Goal: Communication & Community: Answer question/provide support

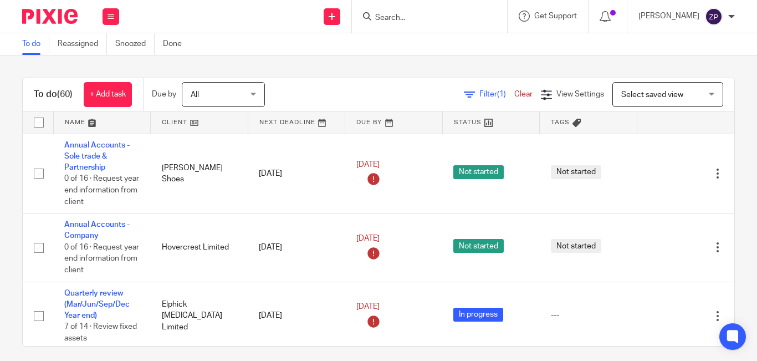
scroll to position [661, 0]
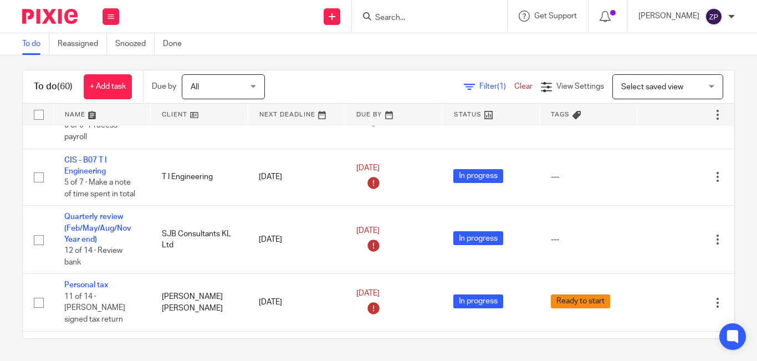
click at [428, 18] on input "Search" at bounding box center [424, 18] width 100 height 10
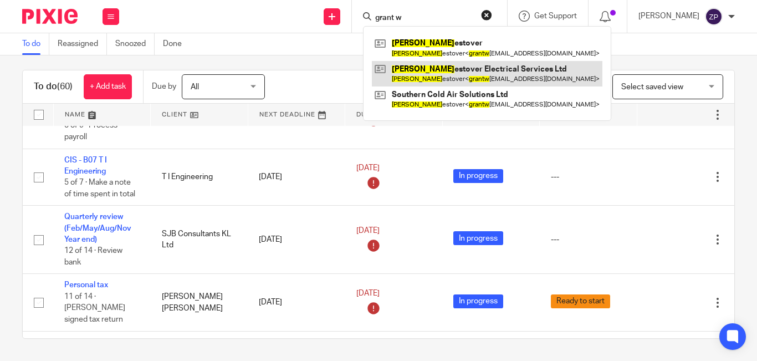
type input "grant w"
click at [447, 71] on link at bounding box center [487, 74] width 231 height 26
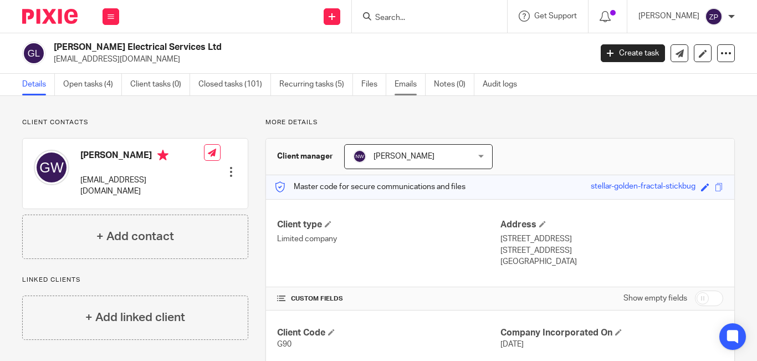
click at [409, 88] on link "Emails" at bounding box center [410, 85] width 31 height 22
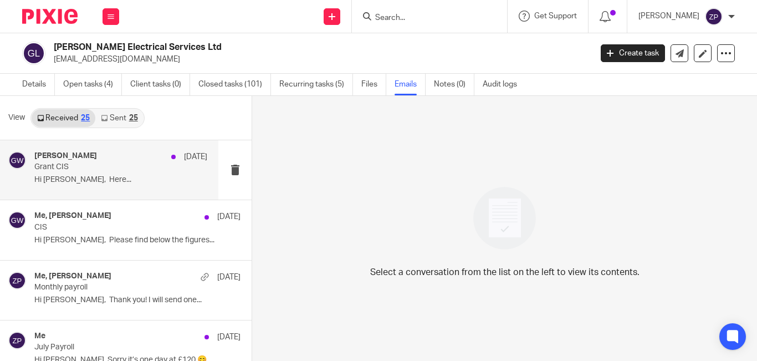
click at [108, 170] on p "Grant CIS" at bounding box center [103, 166] width 139 height 9
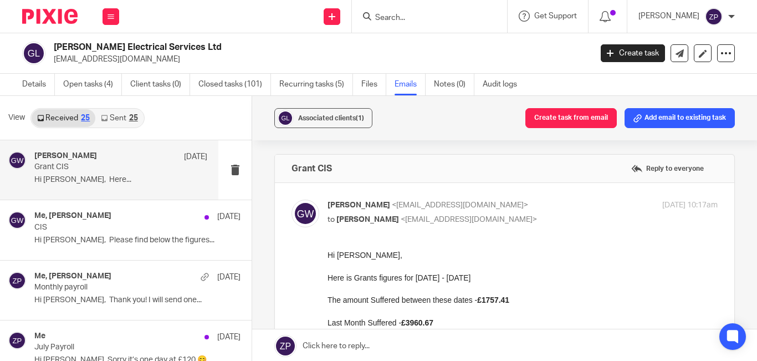
click at [118, 115] on link "Sent 25" at bounding box center [119, 118] width 48 height 18
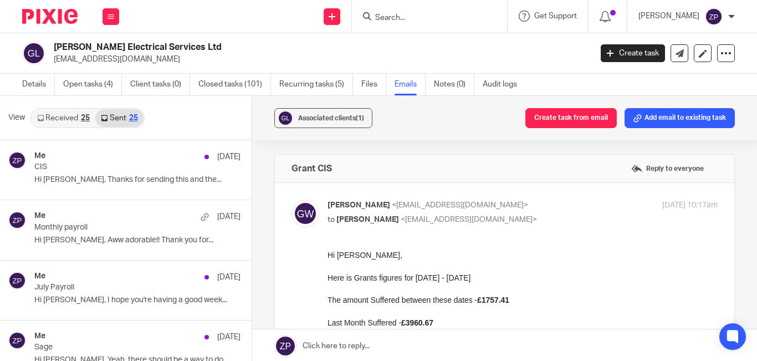
scroll to position [2, 0]
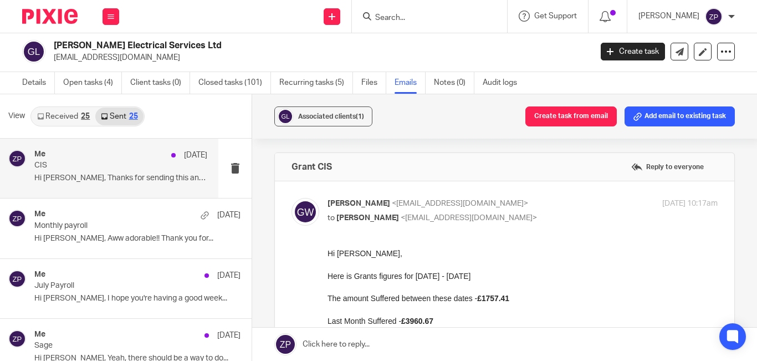
click at [108, 167] on p "CIS" at bounding box center [103, 165] width 139 height 9
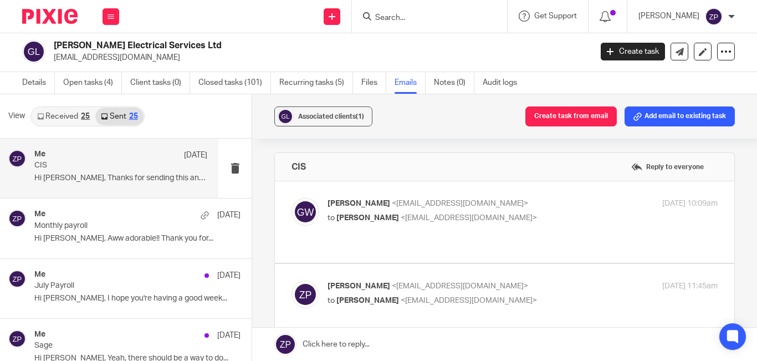
scroll to position [0, 0]
click at [59, 100] on div "View Received 25 Sent 25" at bounding box center [126, 116] width 252 height 44
click at [59, 105] on div "View Received 25 Sent 25" at bounding box center [126, 116] width 252 height 44
click at [59, 112] on link "Received 25" at bounding box center [64, 117] width 64 height 18
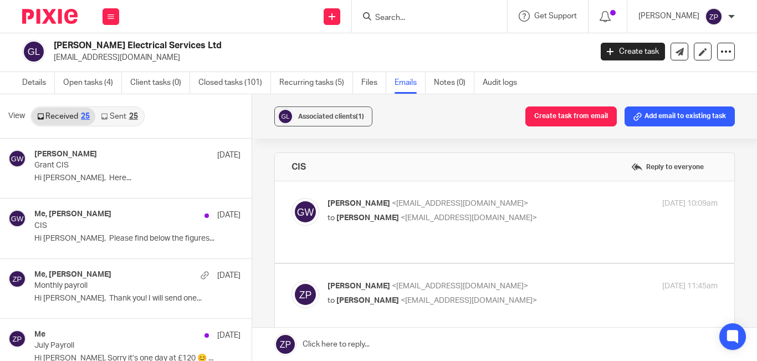
click at [42, 7] on div at bounding box center [45, 16] width 91 height 33
click at [47, 13] on img at bounding box center [49, 16] width 55 height 15
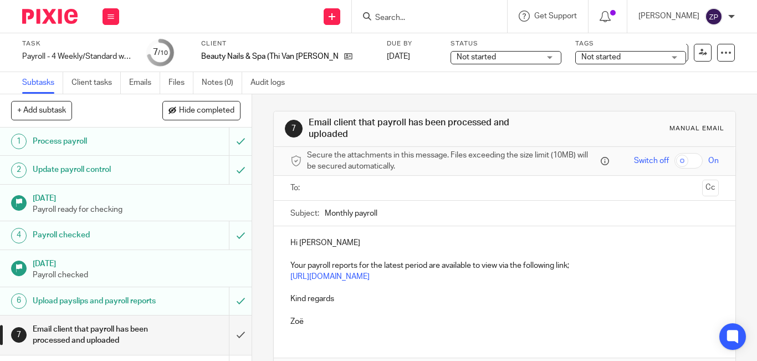
click at [350, 188] on input "text" at bounding box center [504, 188] width 386 height 13
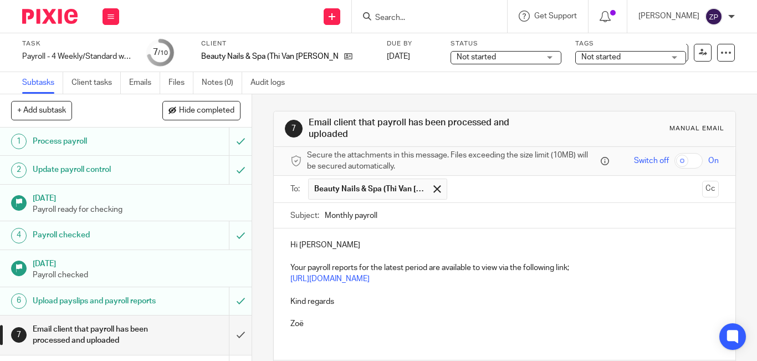
drag, startPoint x: 354, startPoint y: 214, endPoint x: 315, endPoint y: 212, distance: 38.8
click at [315, 212] on div "Subject: Monthly payroll" at bounding box center [505, 215] width 429 height 25
type input "Payroll"
click at [314, 248] on p "Hi Emma" at bounding box center [505, 244] width 429 height 11
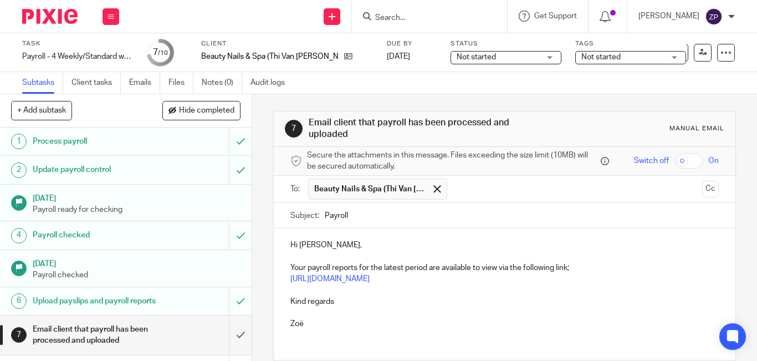
click at [355, 298] on p "Kind regards" at bounding box center [505, 301] width 429 height 11
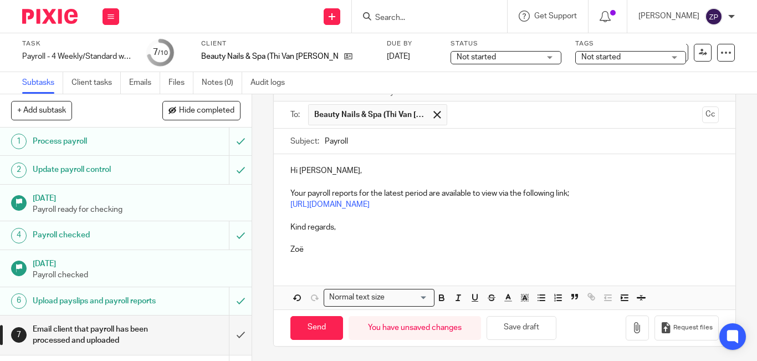
scroll to position [77, 0]
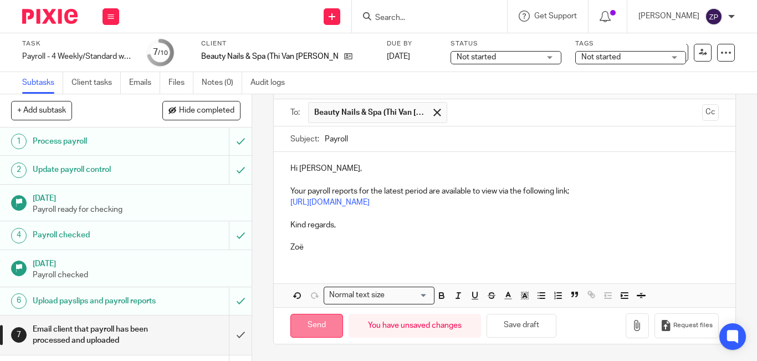
click at [316, 320] on input "Send" at bounding box center [317, 326] width 53 height 24
type input "Sent"
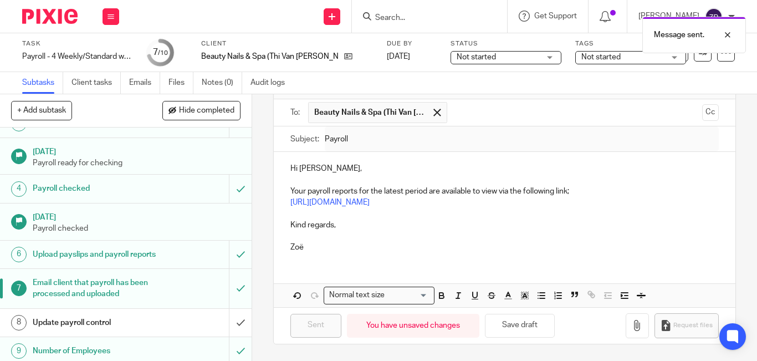
scroll to position [91, 0]
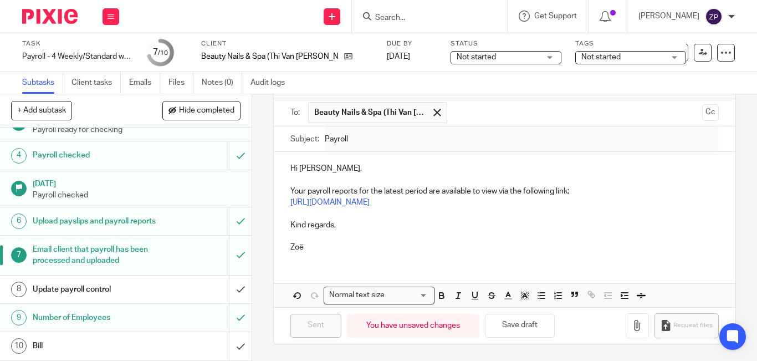
click at [49, 13] on img at bounding box center [49, 16] width 55 height 15
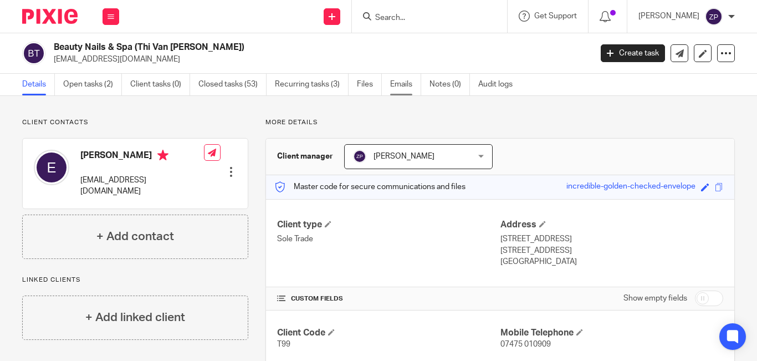
click at [398, 83] on link "Emails" at bounding box center [405, 85] width 31 height 22
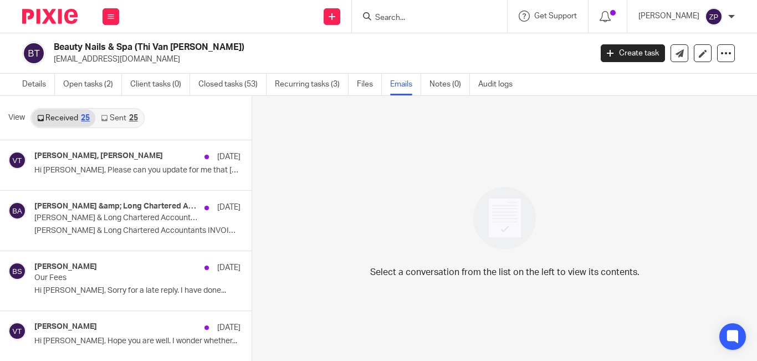
click at [124, 119] on link "Sent 25" at bounding box center [119, 118] width 48 height 18
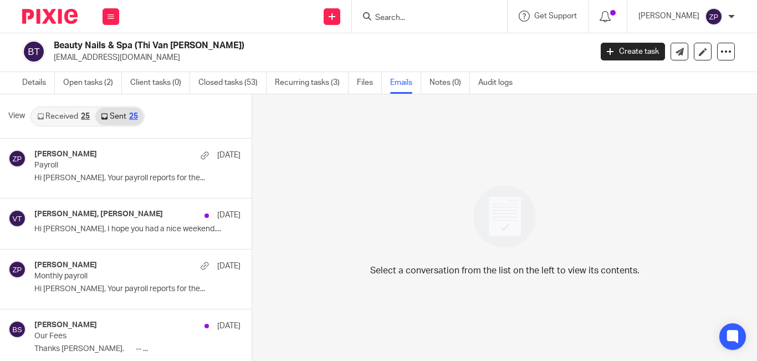
click at [47, 120] on link "Received 25" at bounding box center [64, 117] width 64 height 18
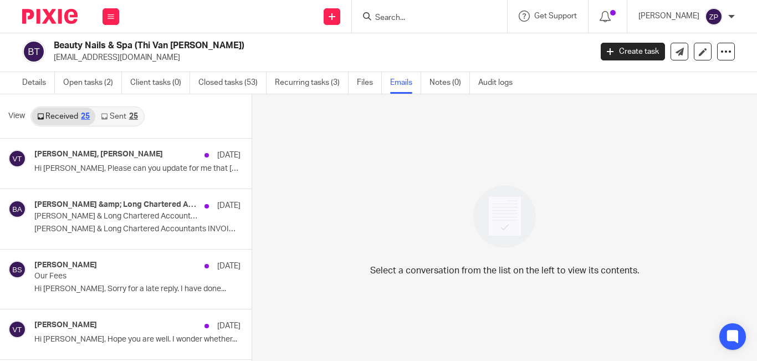
click at [112, 121] on link "Sent 25" at bounding box center [119, 117] width 48 height 18
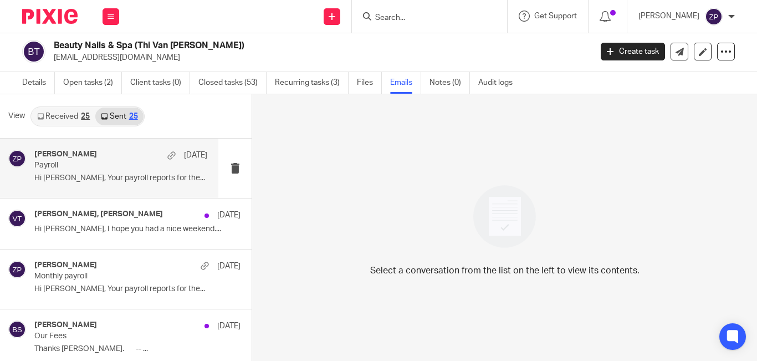
click at [110, 169] on p "Payroll" at bounding box center [103, 165] width 139 height 9
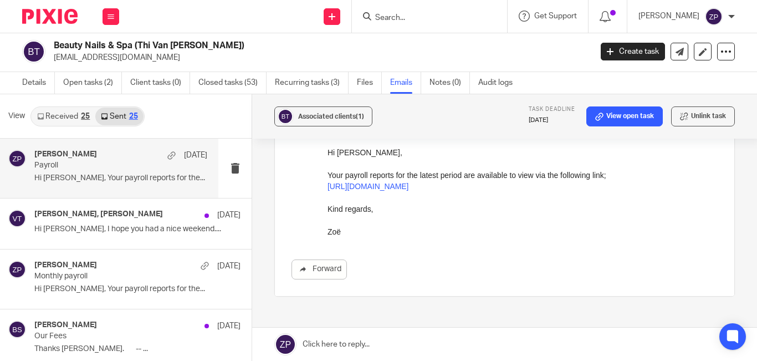
scroll to position [111, 0]
